Goal: Task Accomplishment & Management: Manage account settings

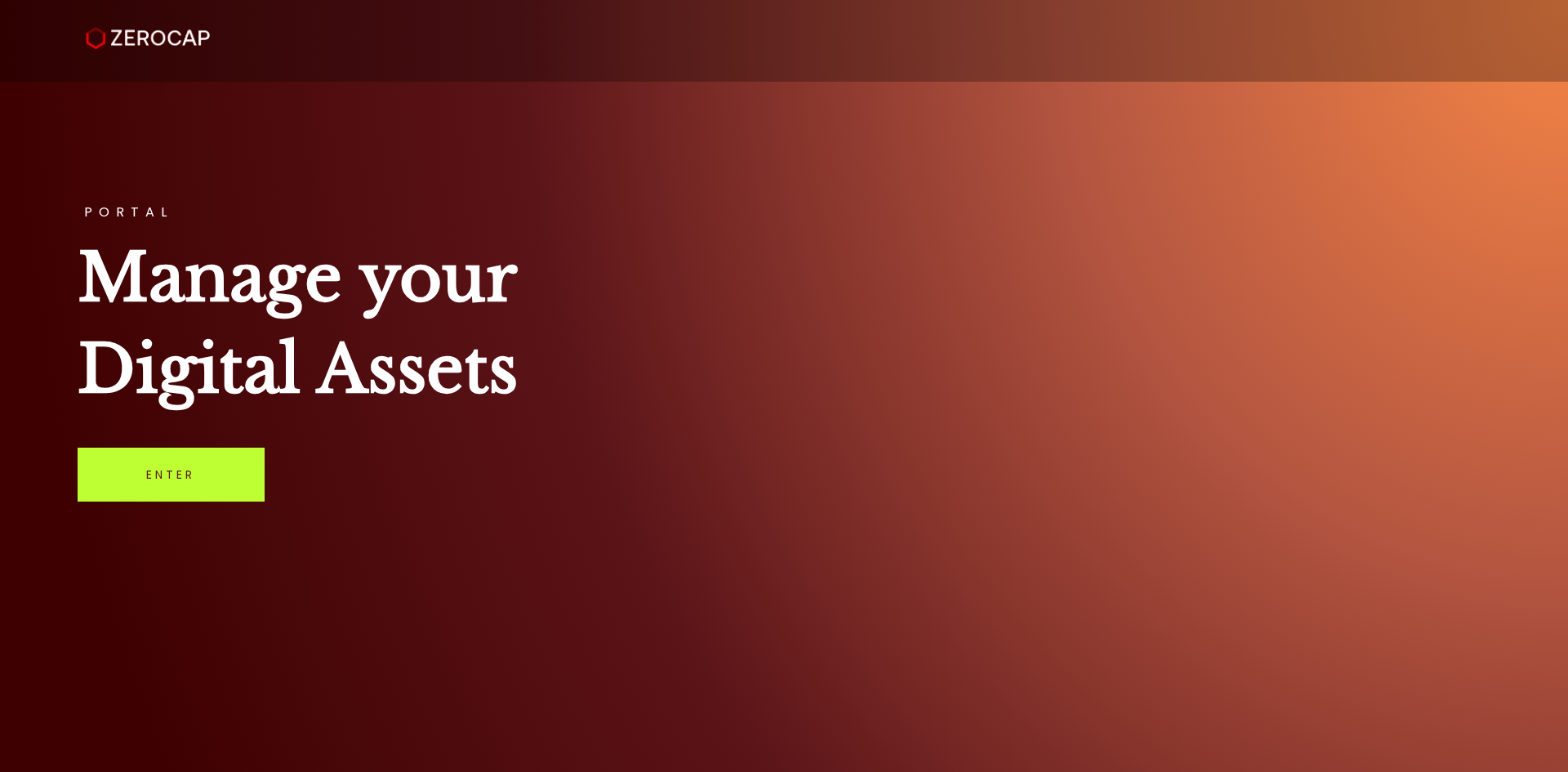
click at [208, 458] on link "Enter" at bounding box center [170, 474] width 187 height 54
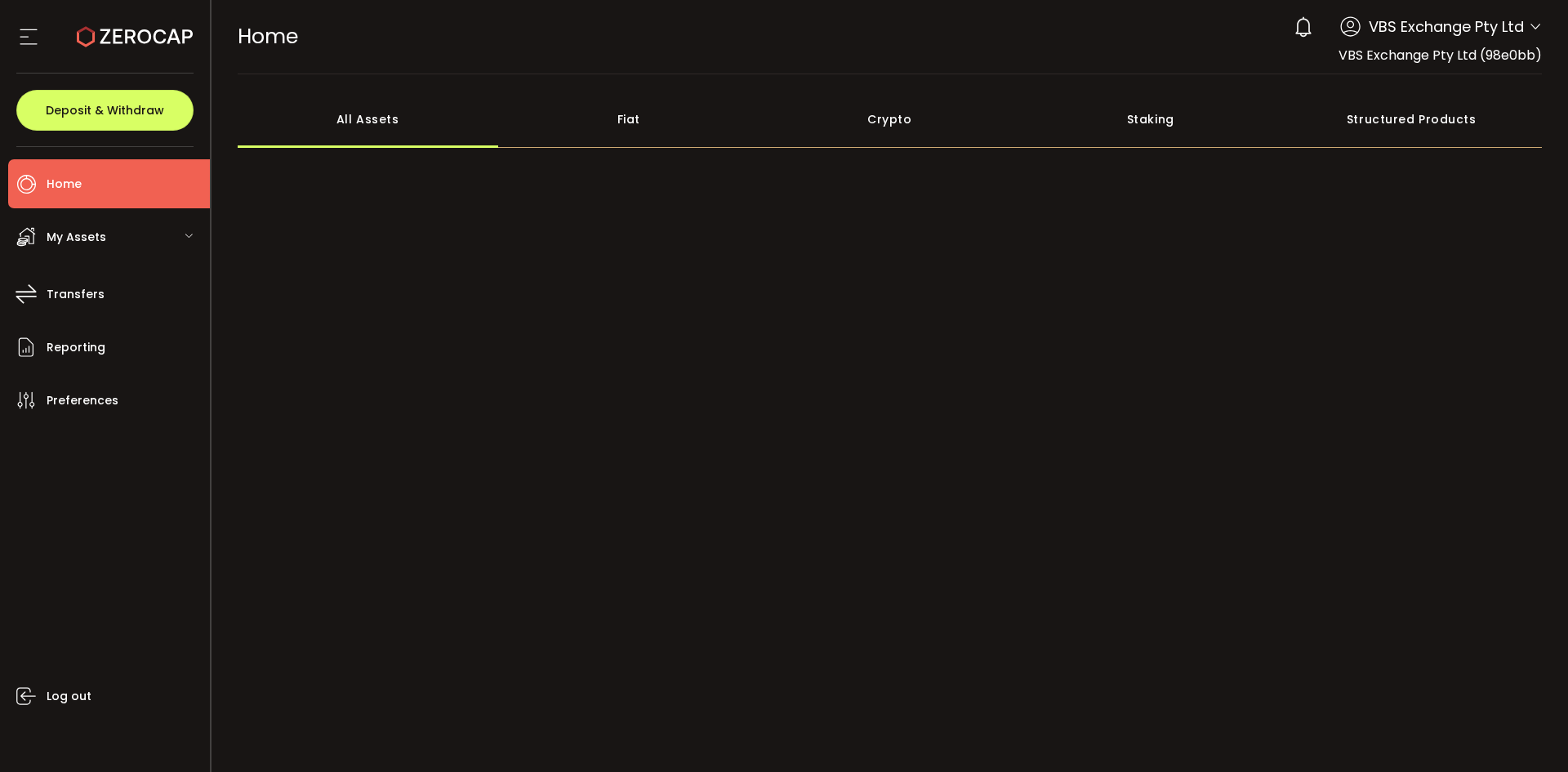
click at [41, 33] on icon at bounding box center [29, 37] width 25 height 25
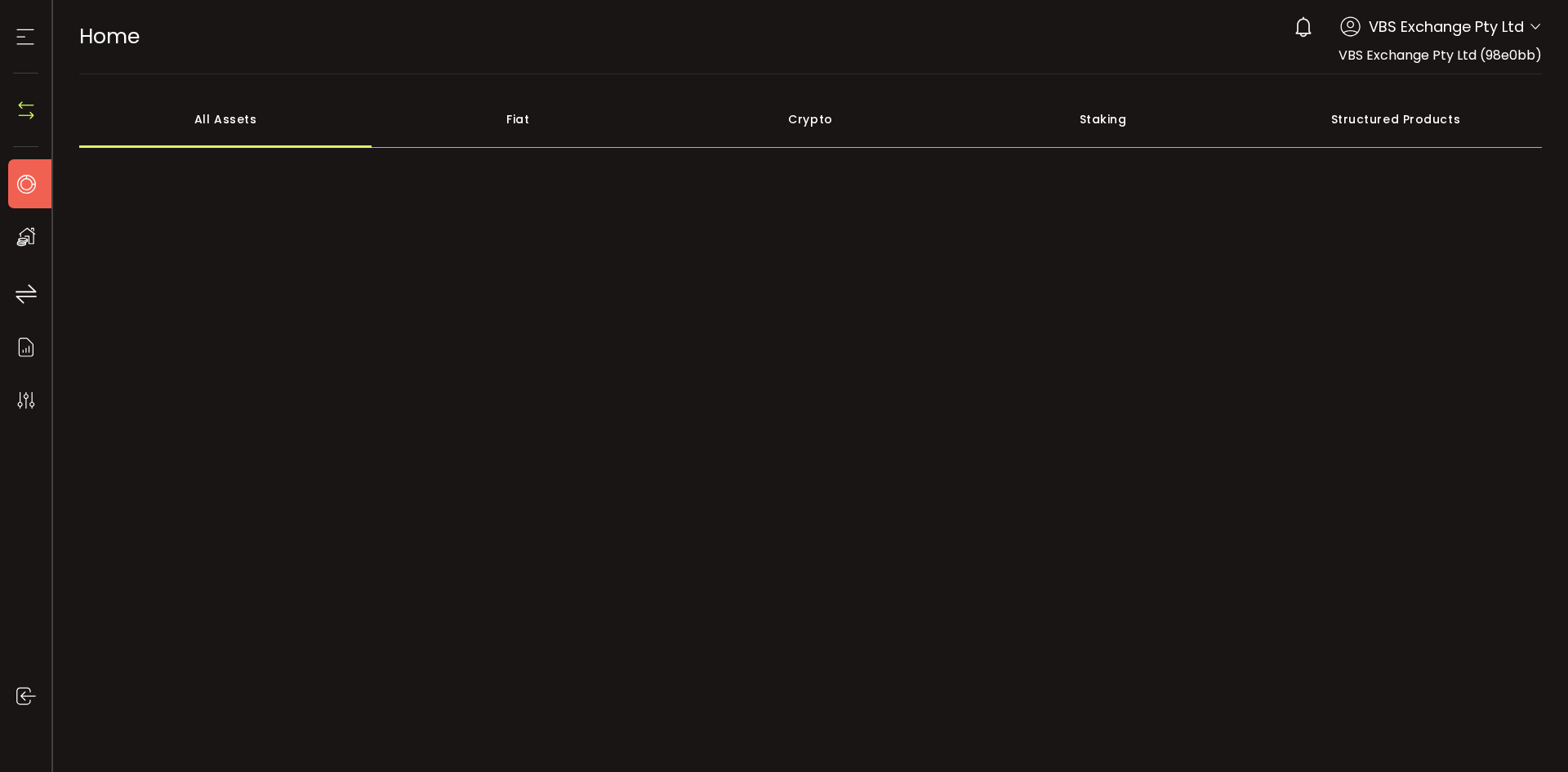
click at [37, 33] on icon at bounding box center [26, 37] width 25 height 25
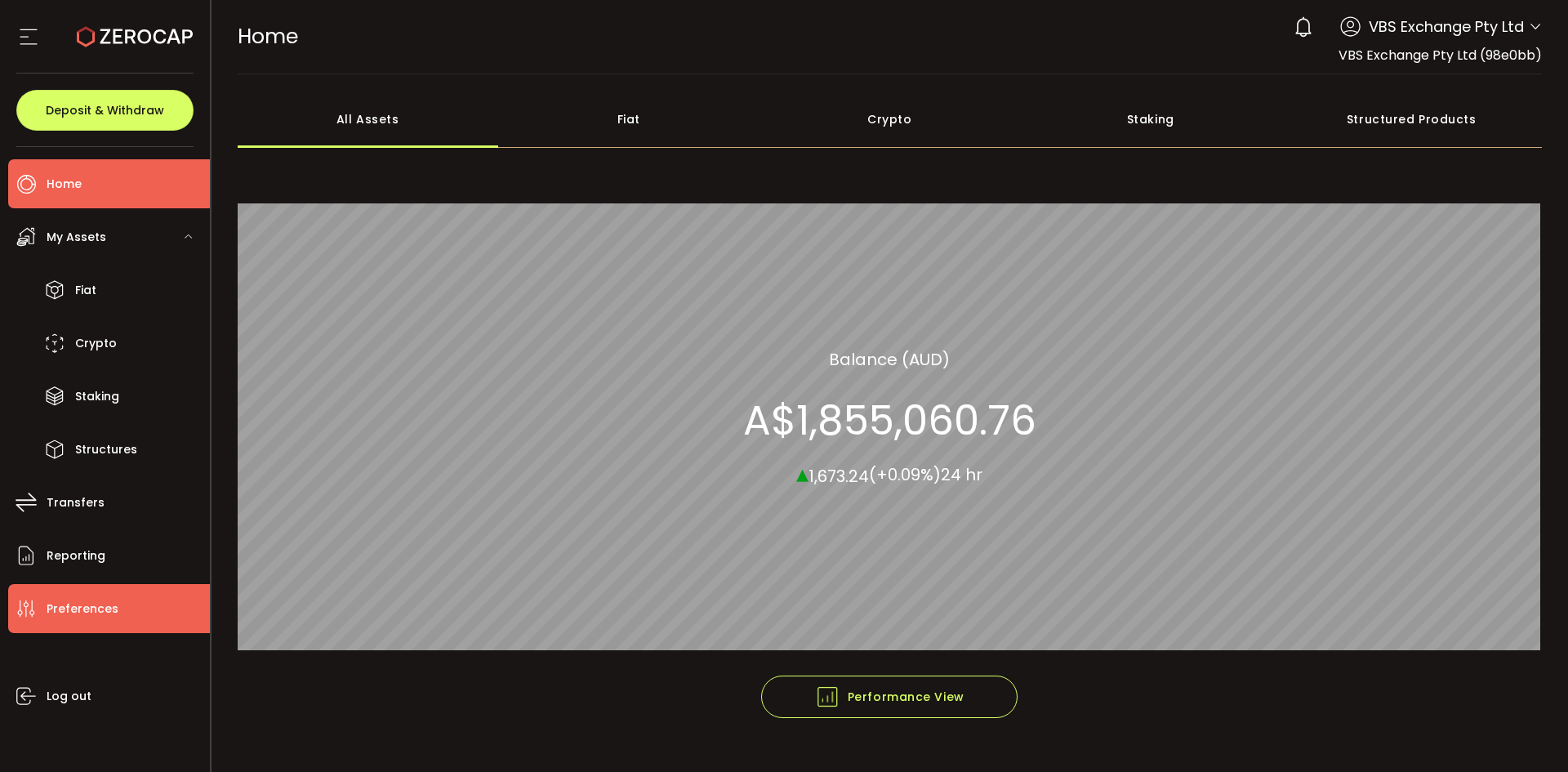
click at [92, 608] on span "Preferences" at bounding box center [82, 608] width 72 height 24
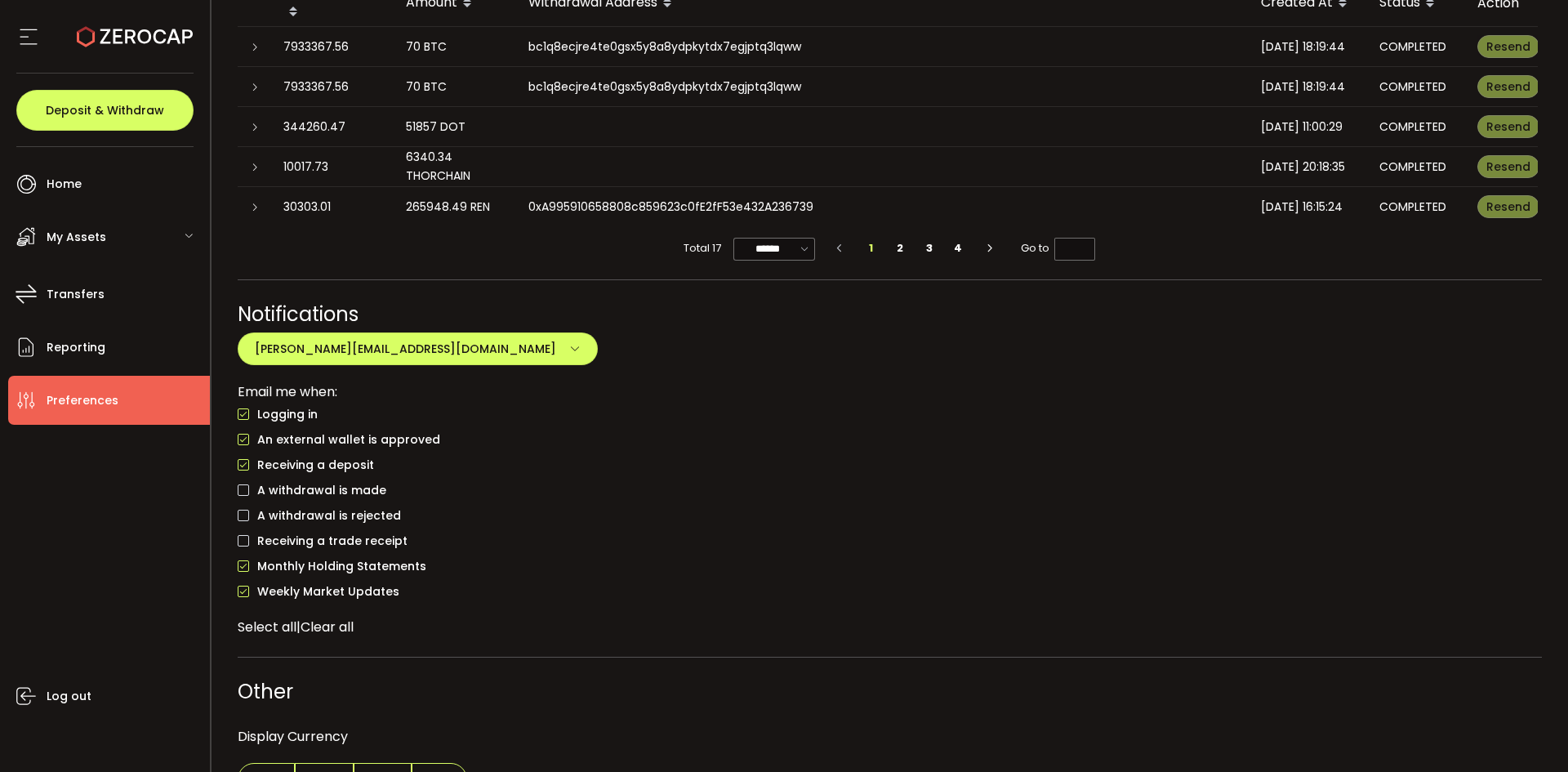
scroll to position [1229, 0]
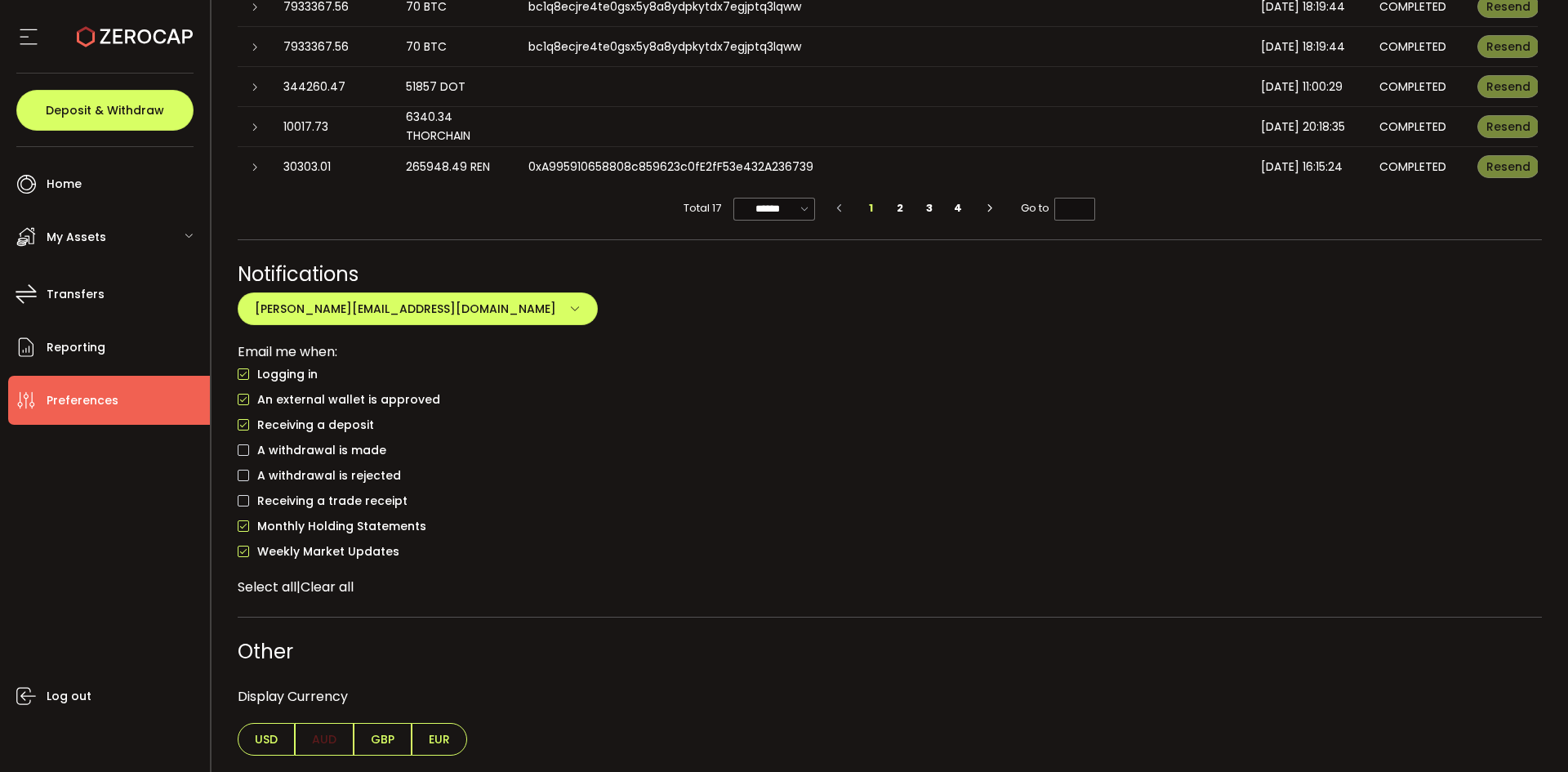
click at [187, 232] on icon at bounding box center [189, 236] width 10 height 10
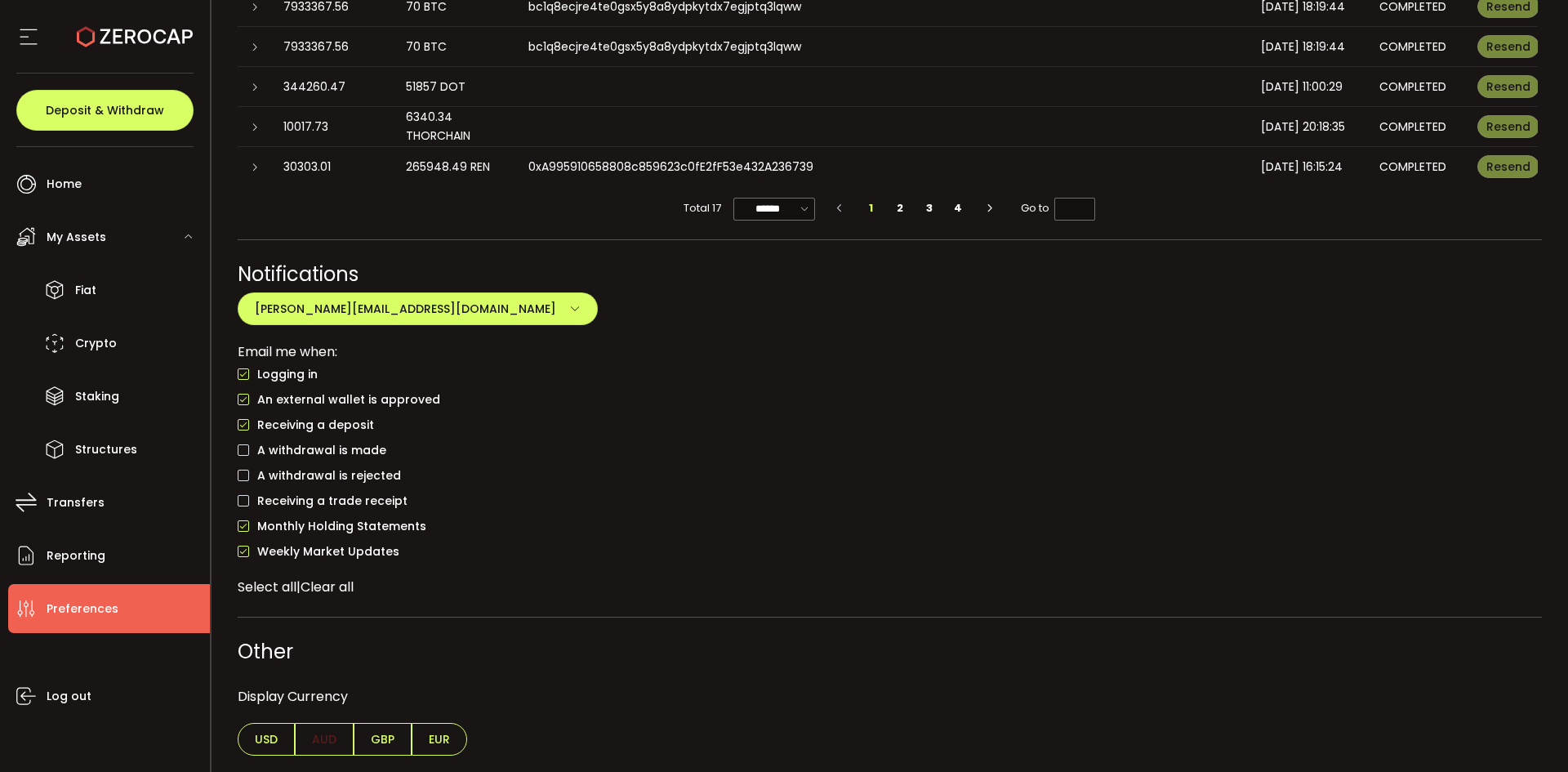
click at [21, 36] on use at bounding box center [28, 37] width 17 height 15
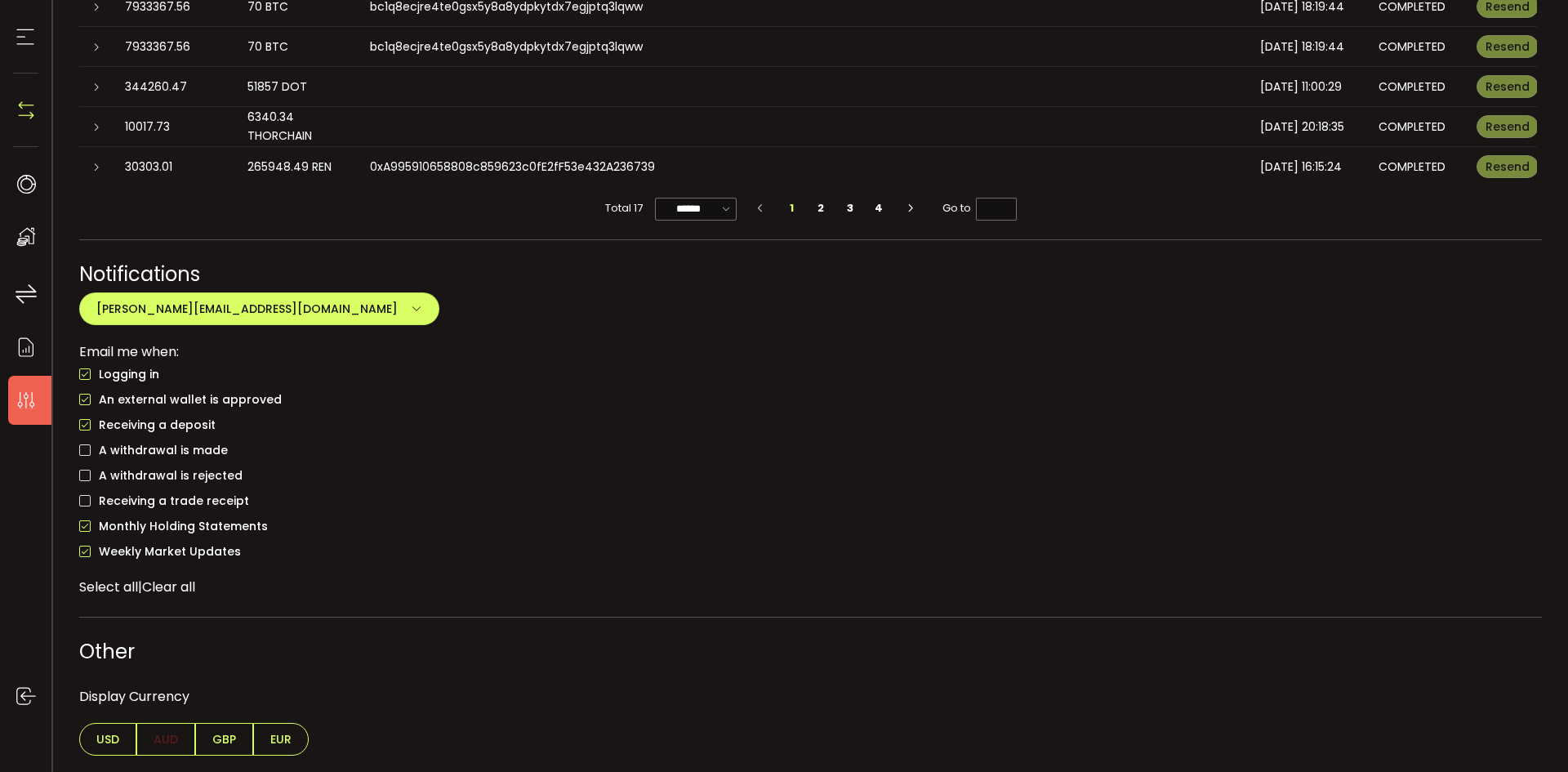
click at [22, 36] on use at bounding box center [26, 37] width 17 height 15
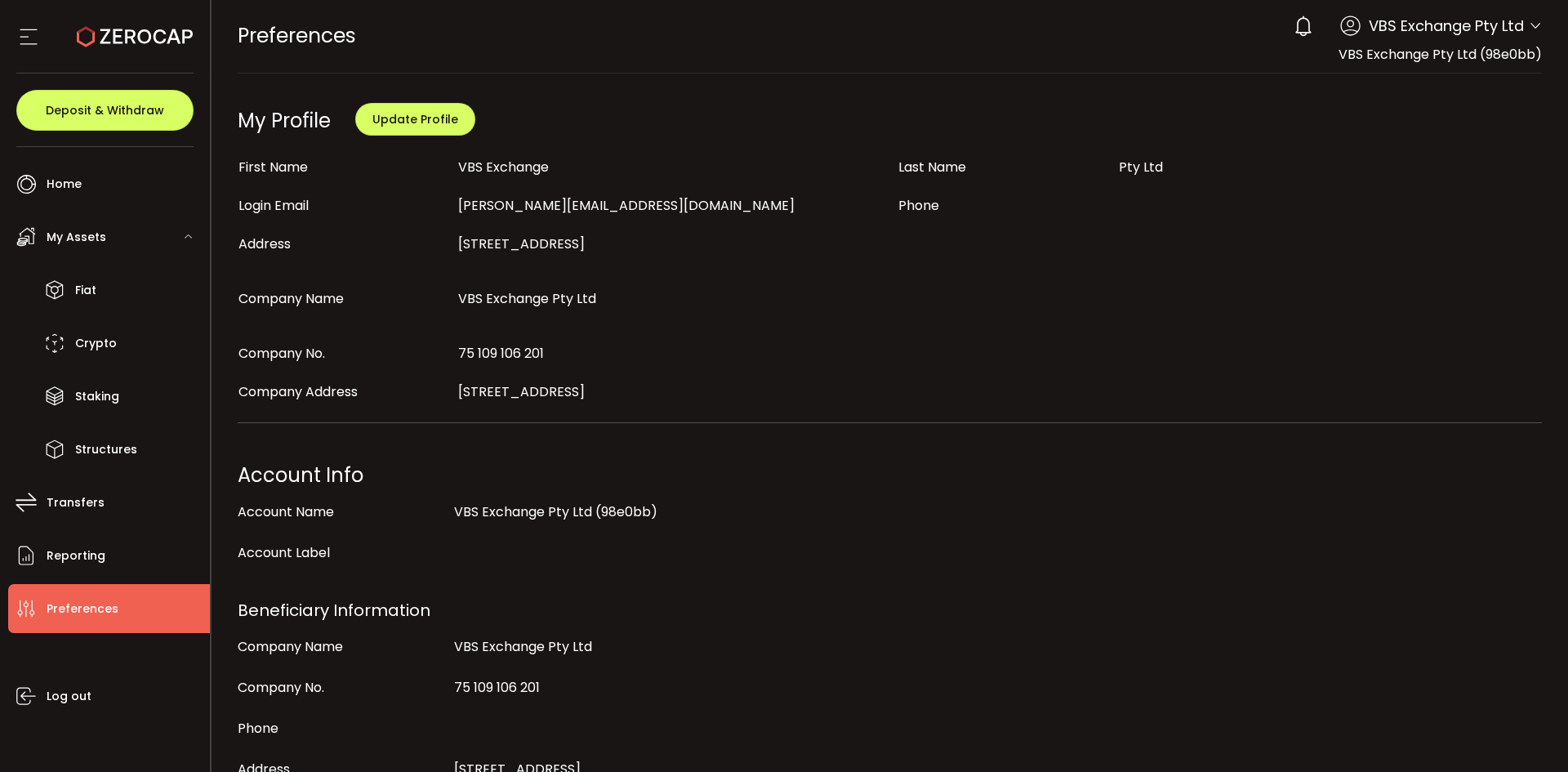
scroll to position [0, 0]
click at [1529, 27] on icon at bounding box center [1535, 27] width 13 height 13
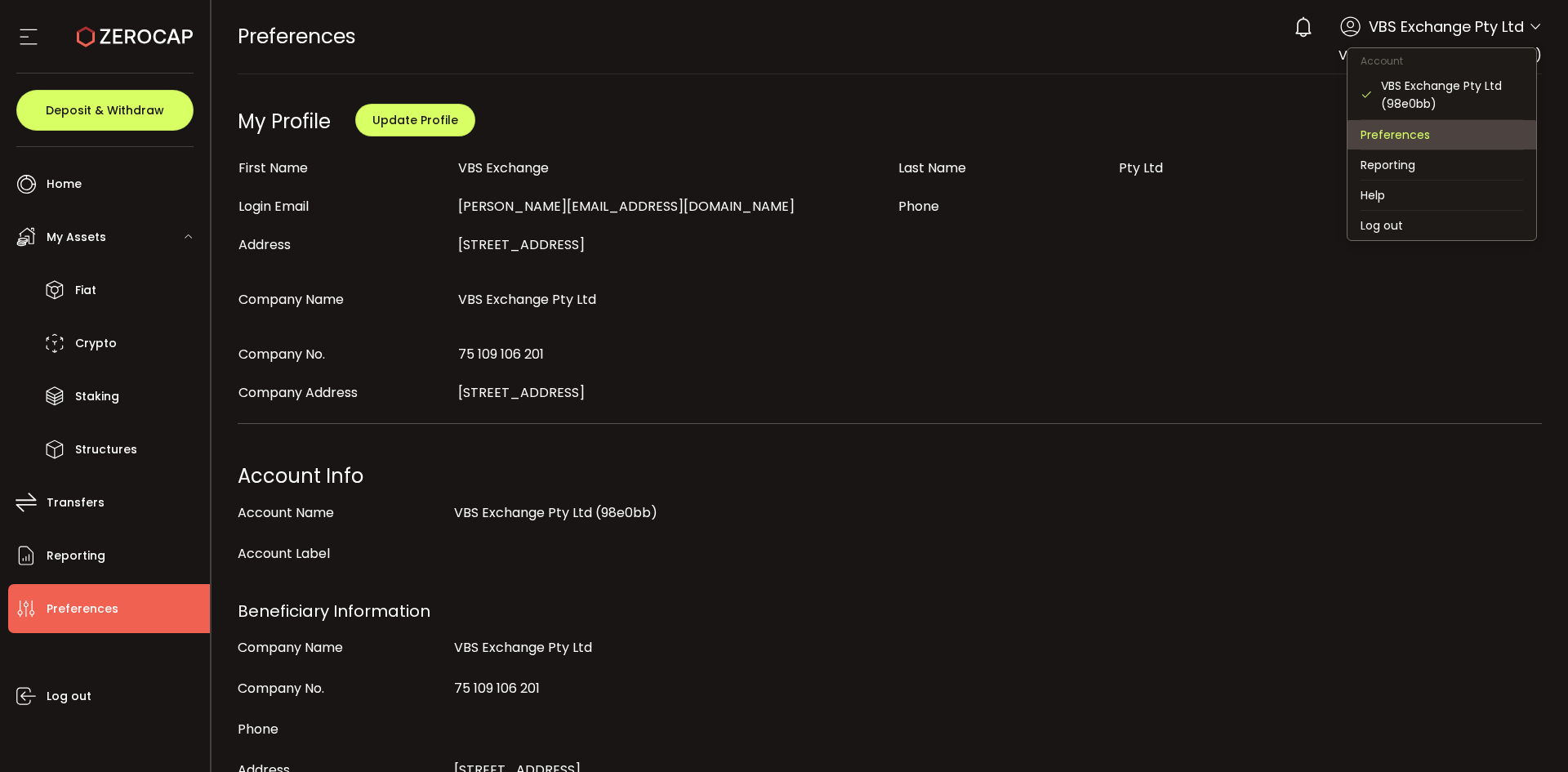
click at [1400, 131] on li "Preferences" at bounding box center [1442, 134] width 189 height 30
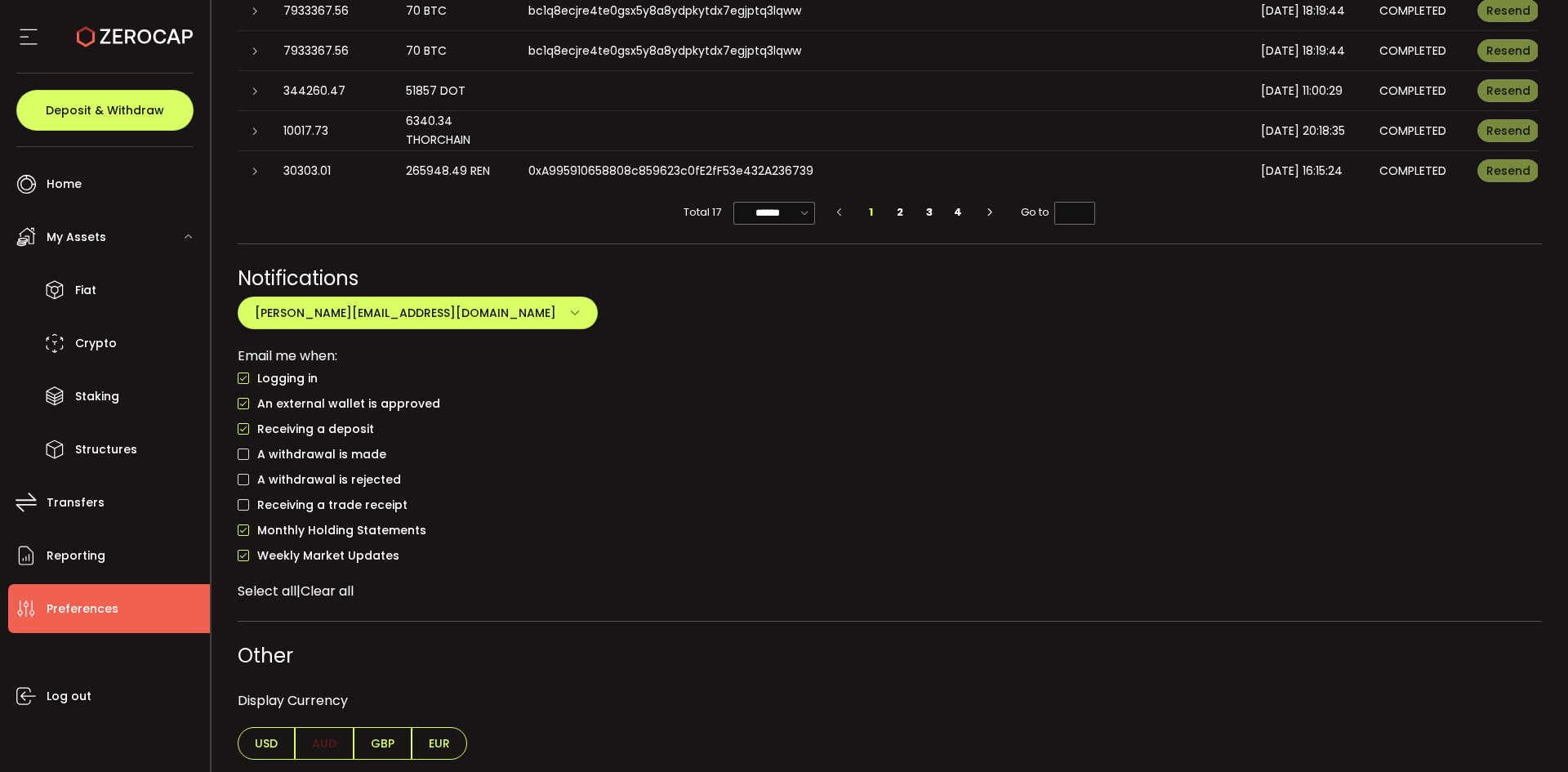
scroll to position [1229, 0]
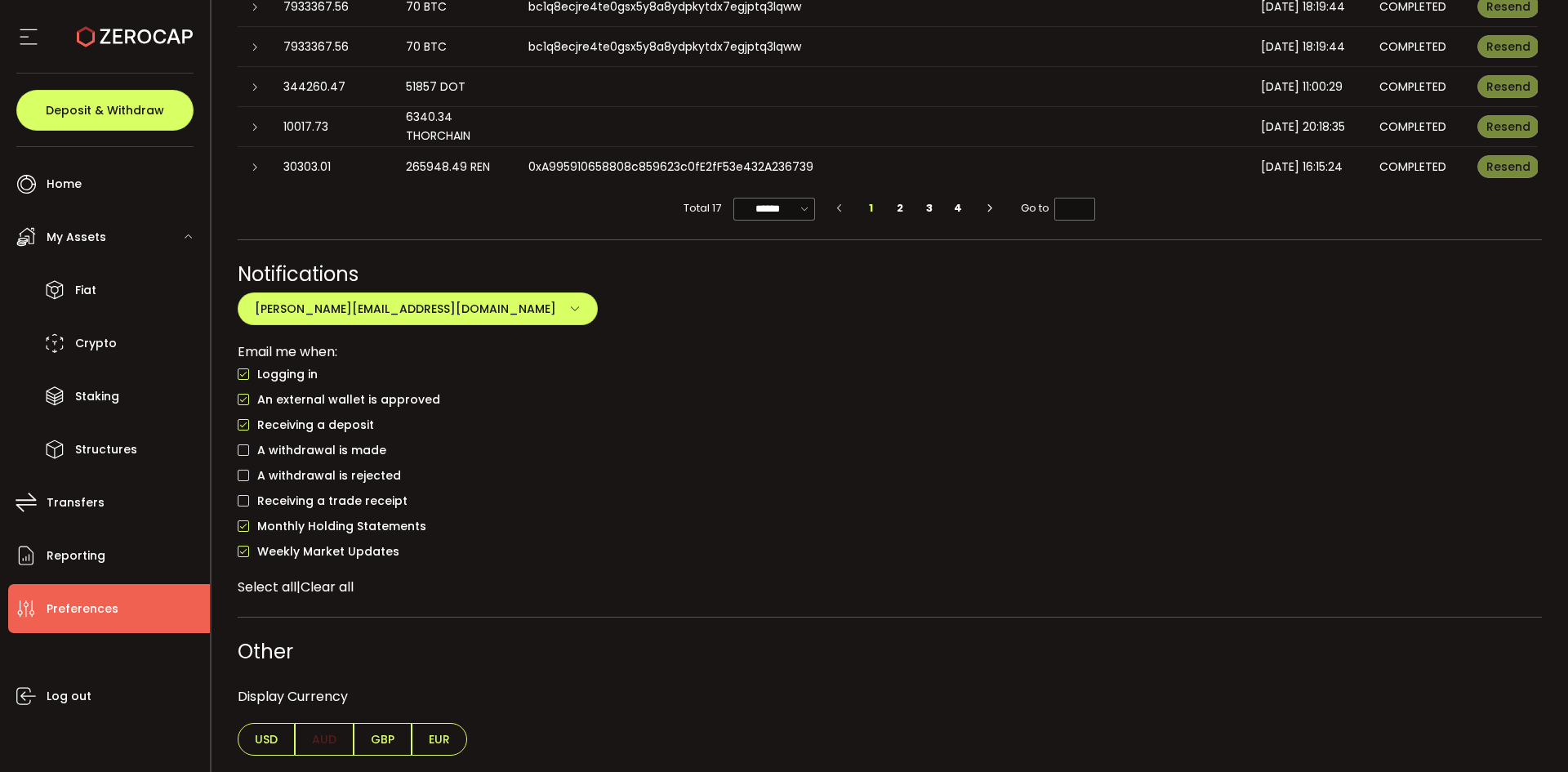
click at [254, 583] on span "Select all" at bounding box center [266, 587] width 58 height 19
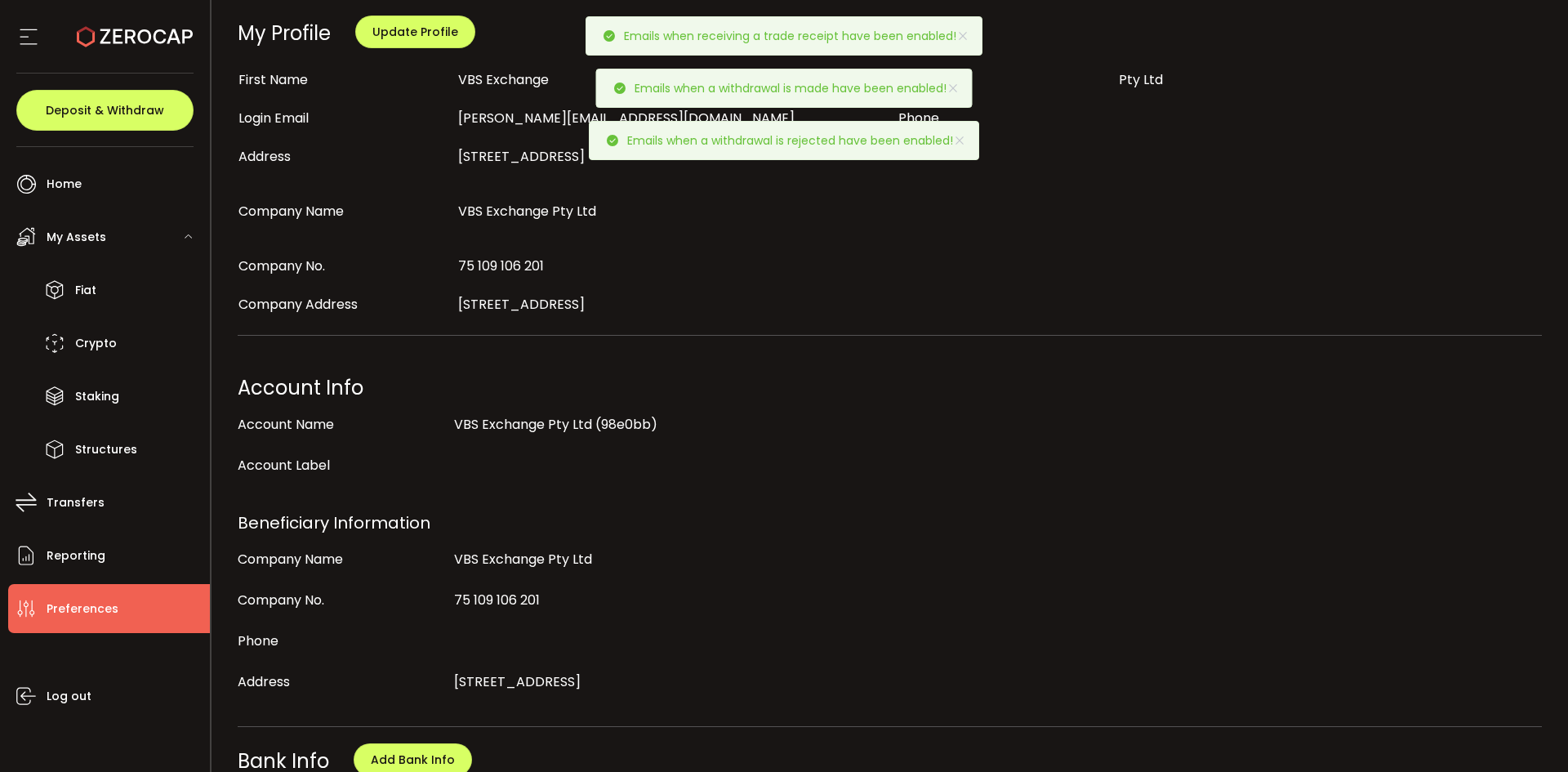
scroll to position [0, 0]
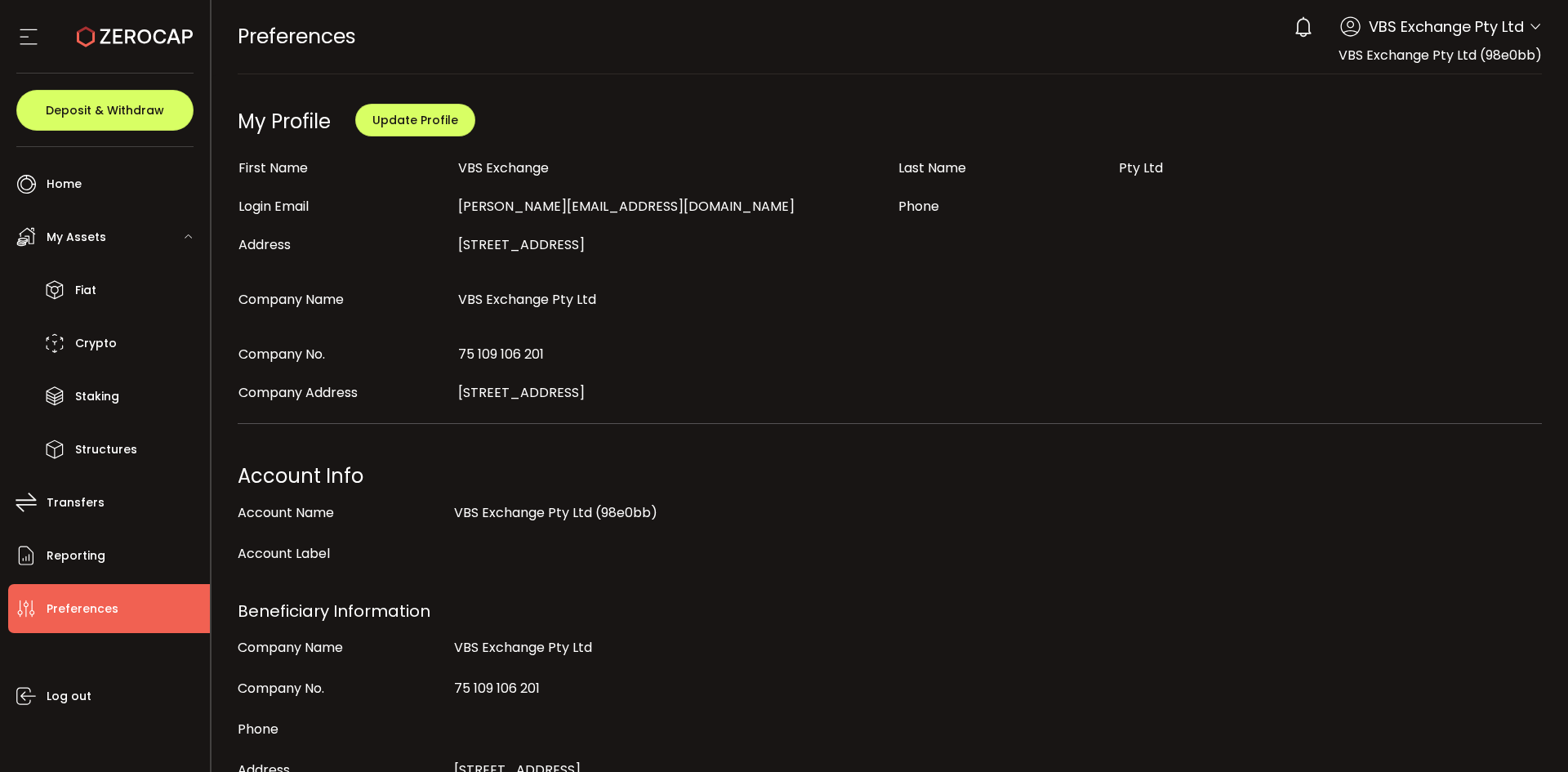
click at [1531, 23] on icon at bounding box center [1535, 27] width 13 height 13
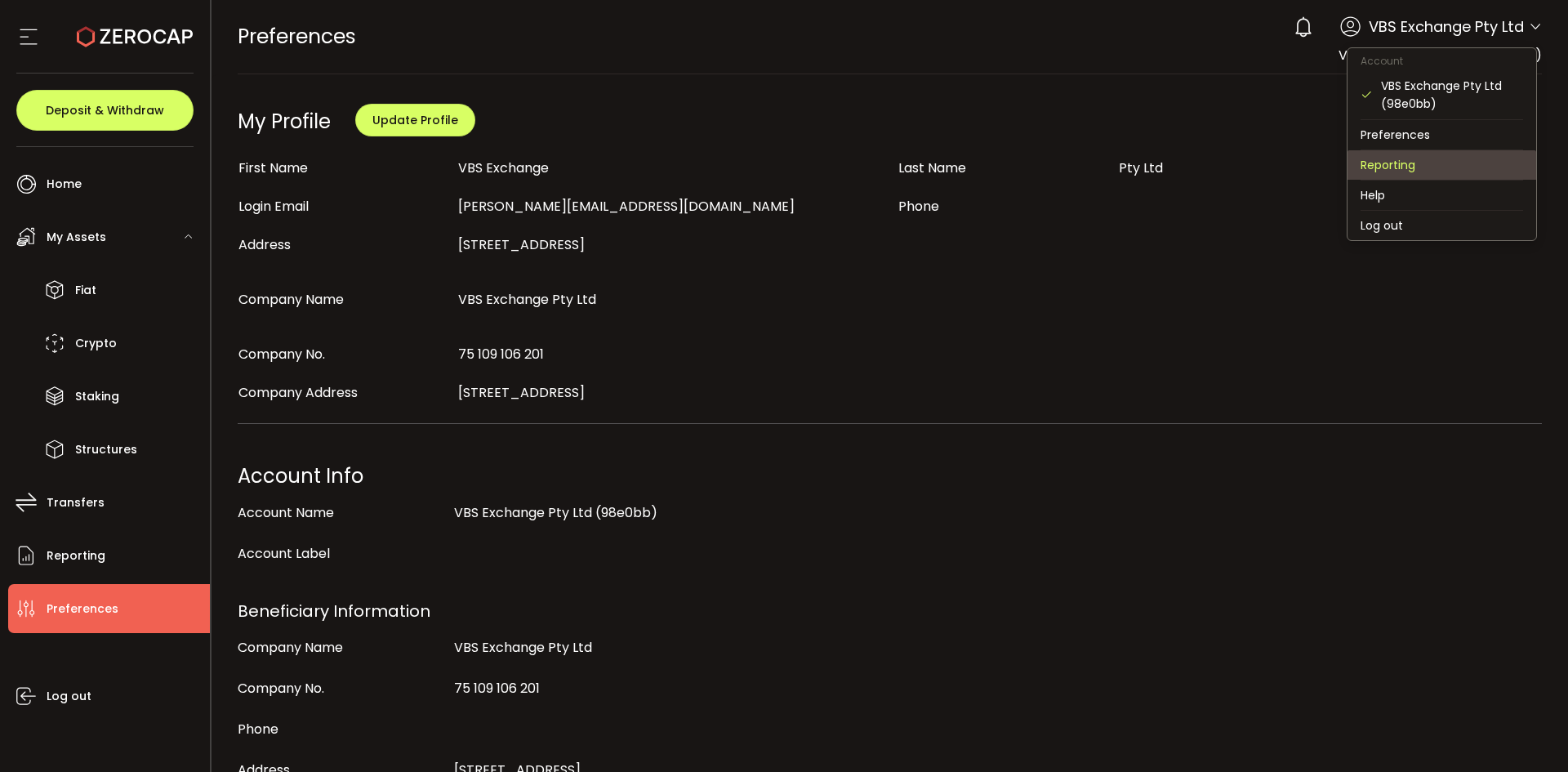
click at [1414, 158] on li "Reporting" at bounding box center [1442, 165] width 189 height 30
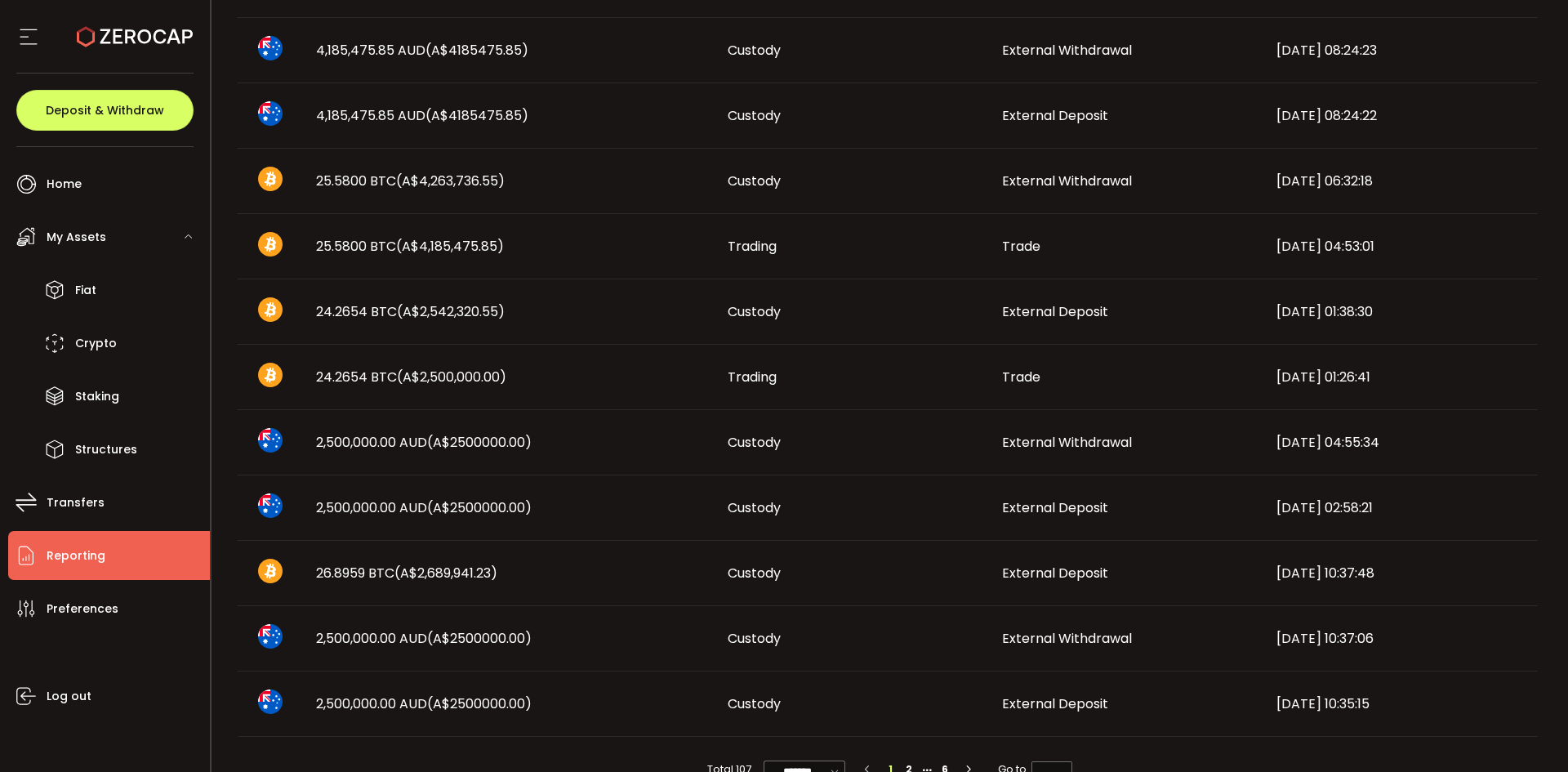
scroll to position [829, 0]
